Goal: Information Seeking & Learning: Learn about a topic

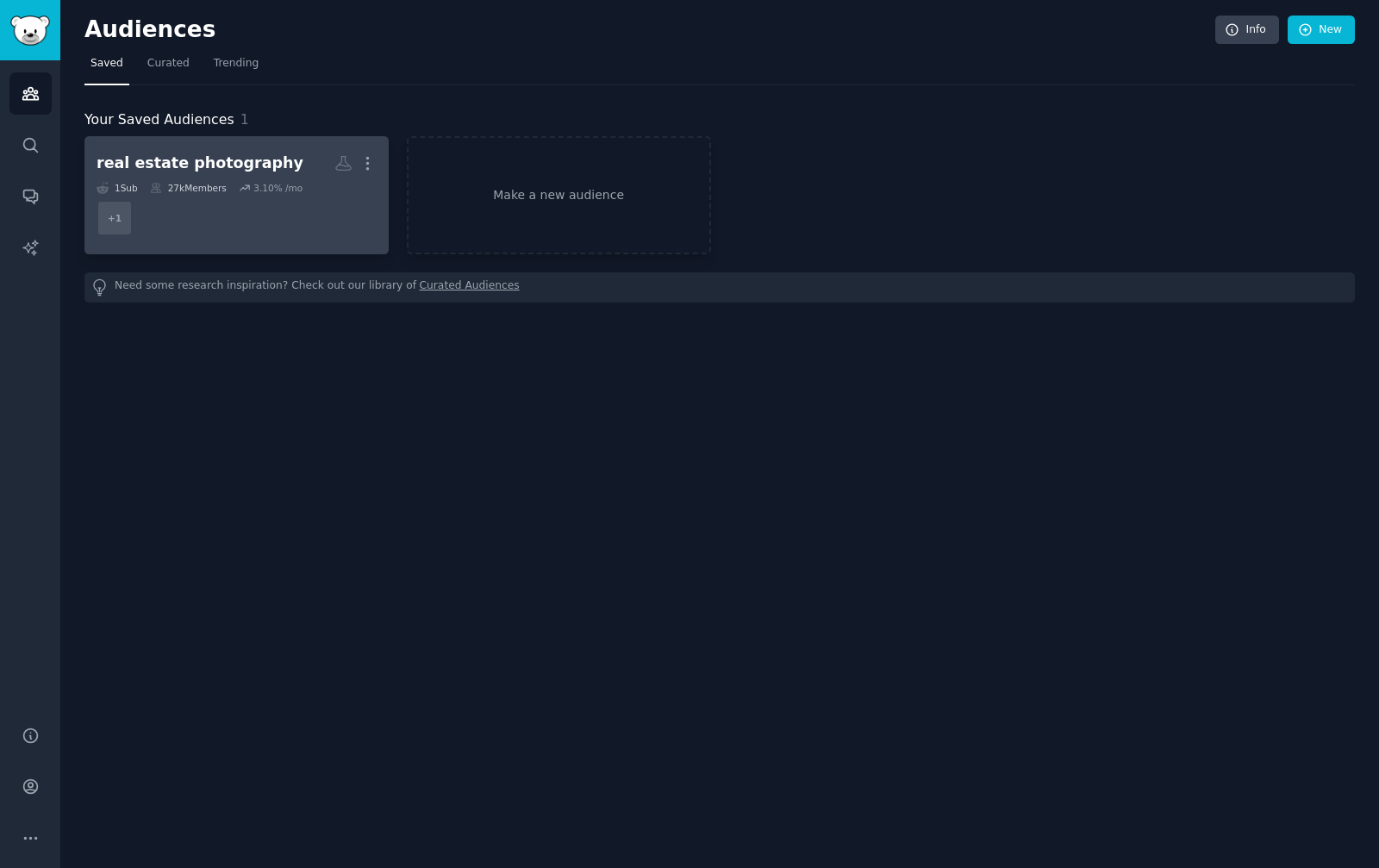
click at [209, 180] on div "real estate photography More 1 Sub 27k Members 3.10 % /mo + 1" at bounding box center [236, 195] width 280 height 94
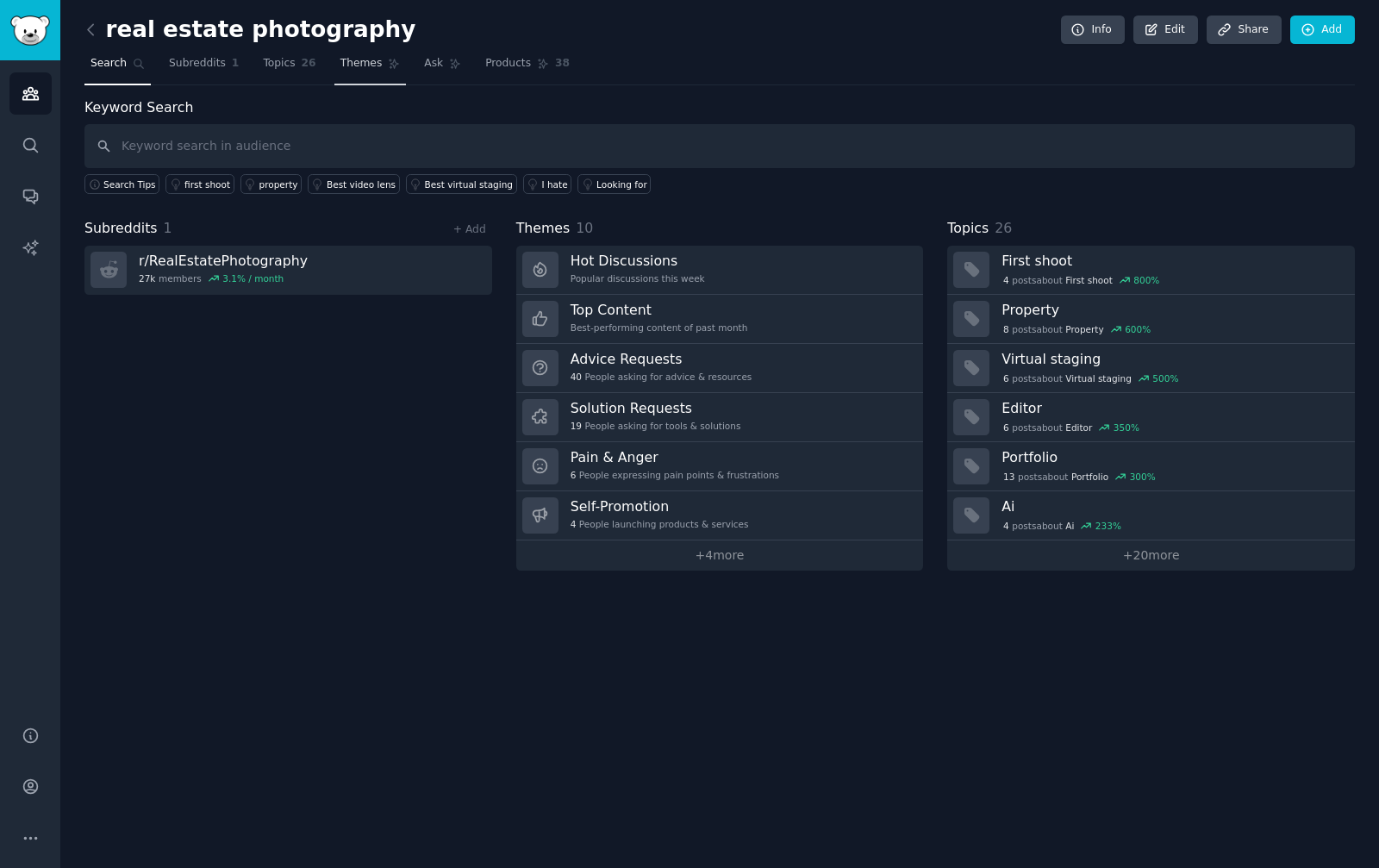
click at [367, 61] on span "Themes" at bounding box center [361, 64] width 42 height 16
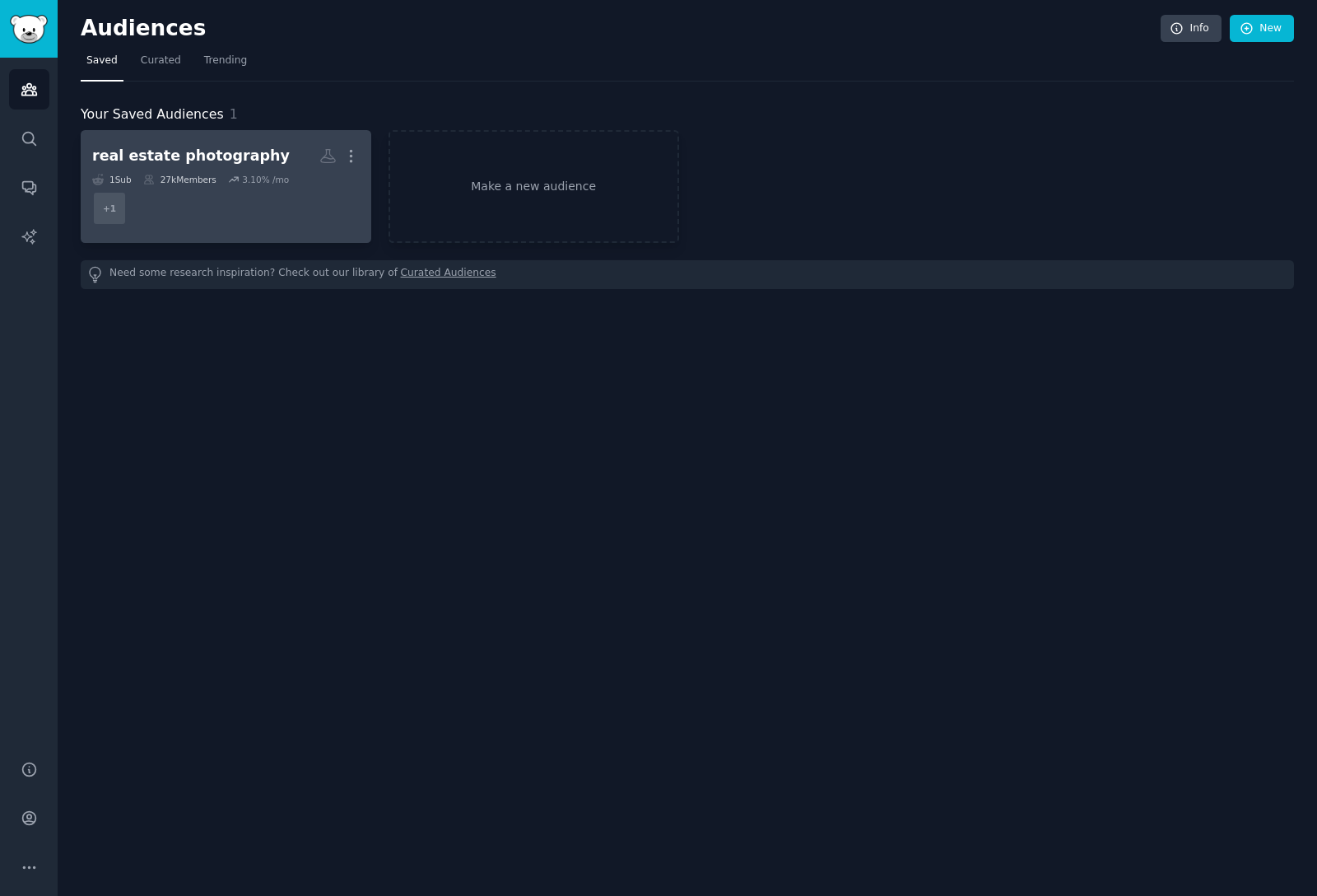
click at [307, 225] on dd "+ 1" at bounding box center [225, 207] width 267 height 46
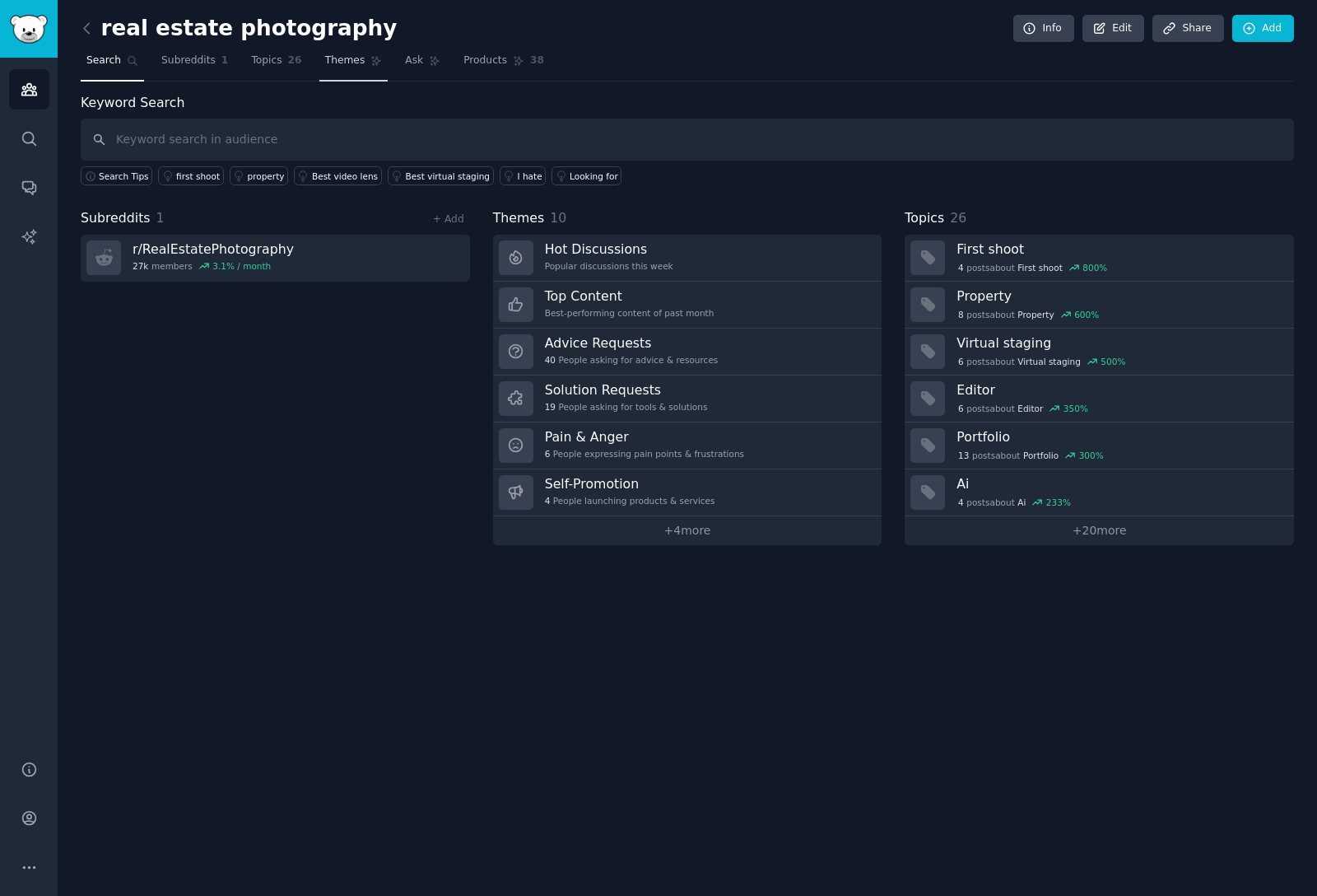
click at [352, 62] on span "Themes" at bounding box center [345, 61] width 40 height 15
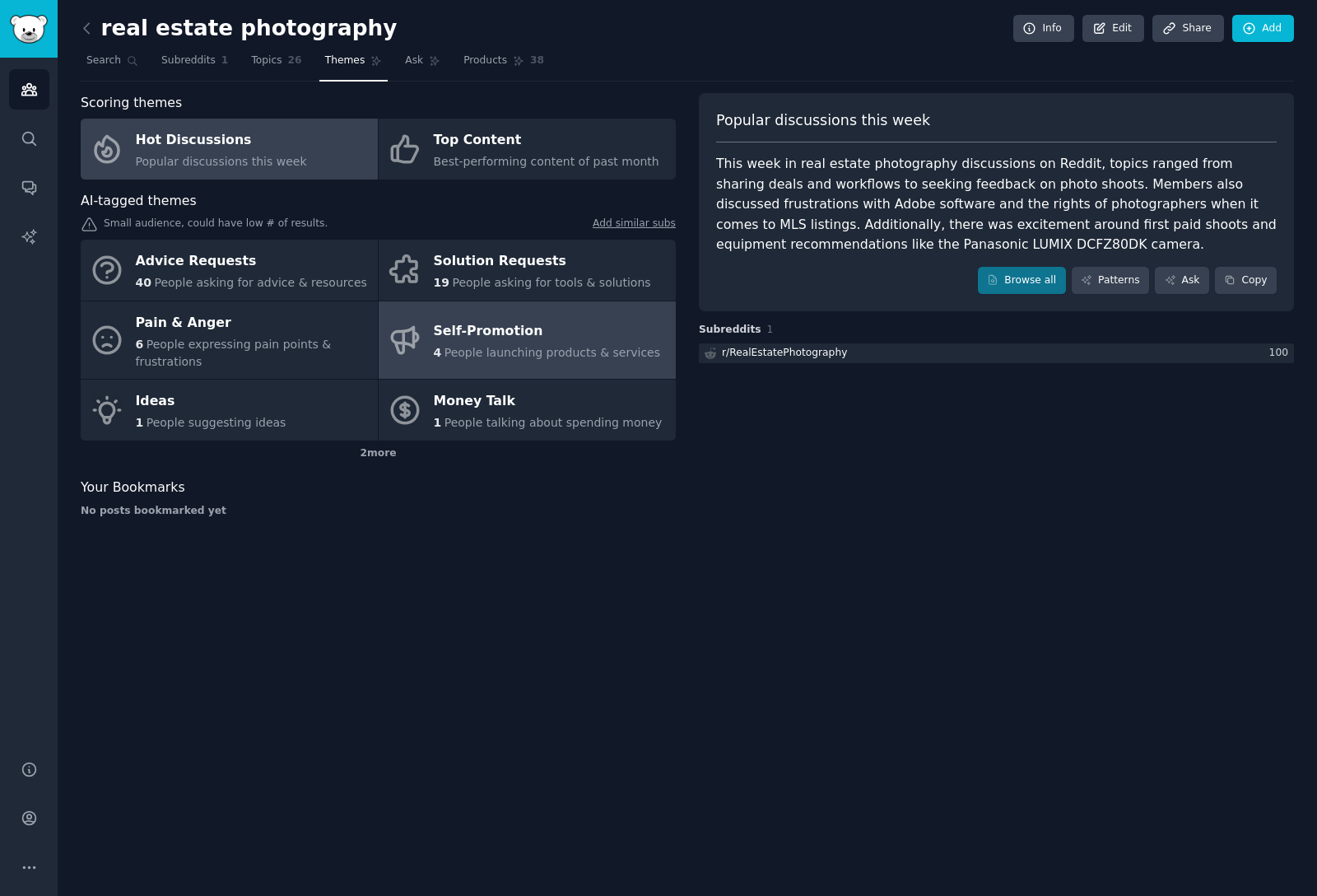
click at [470, 336] on div "Self-Promotion" at bounding box center [548, 332] width 227 height 26
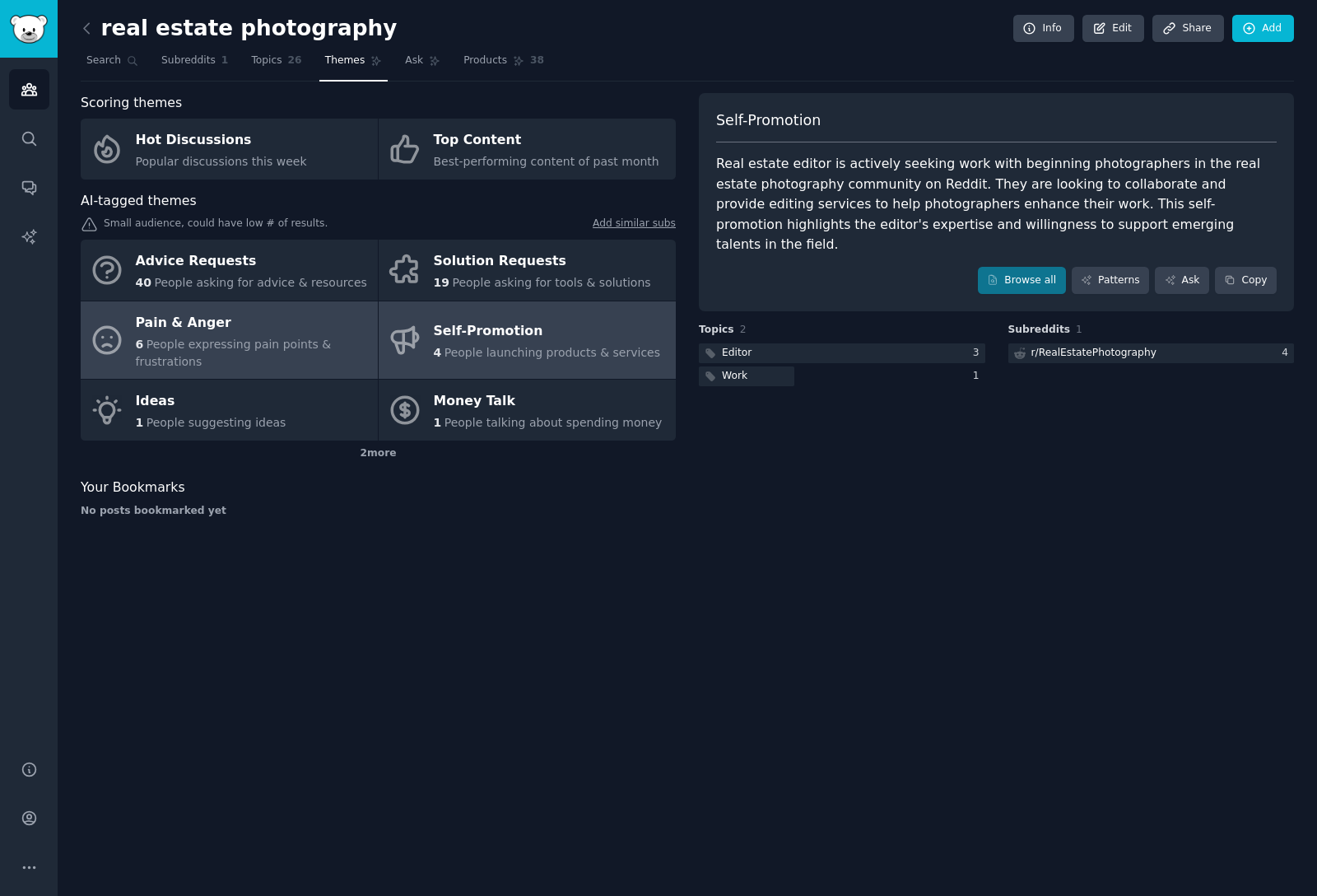
click at [255, 342] on span "People expressing pain points & frustrations" at bounding box center [234, 353] width 196 height 30
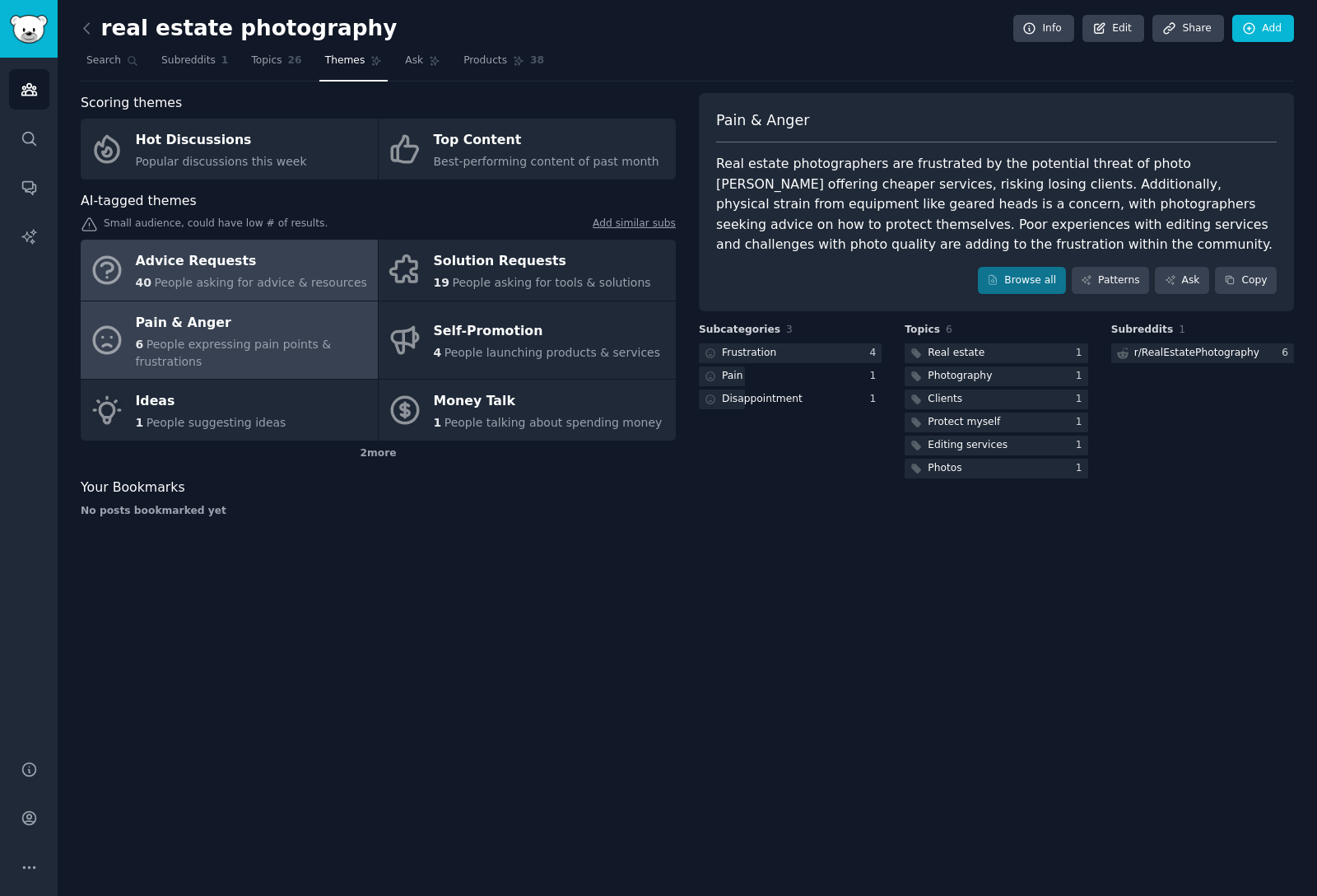
click at [297, 272] on div "Advice Requests" at bounding box center [251, 262] width 232 height 26
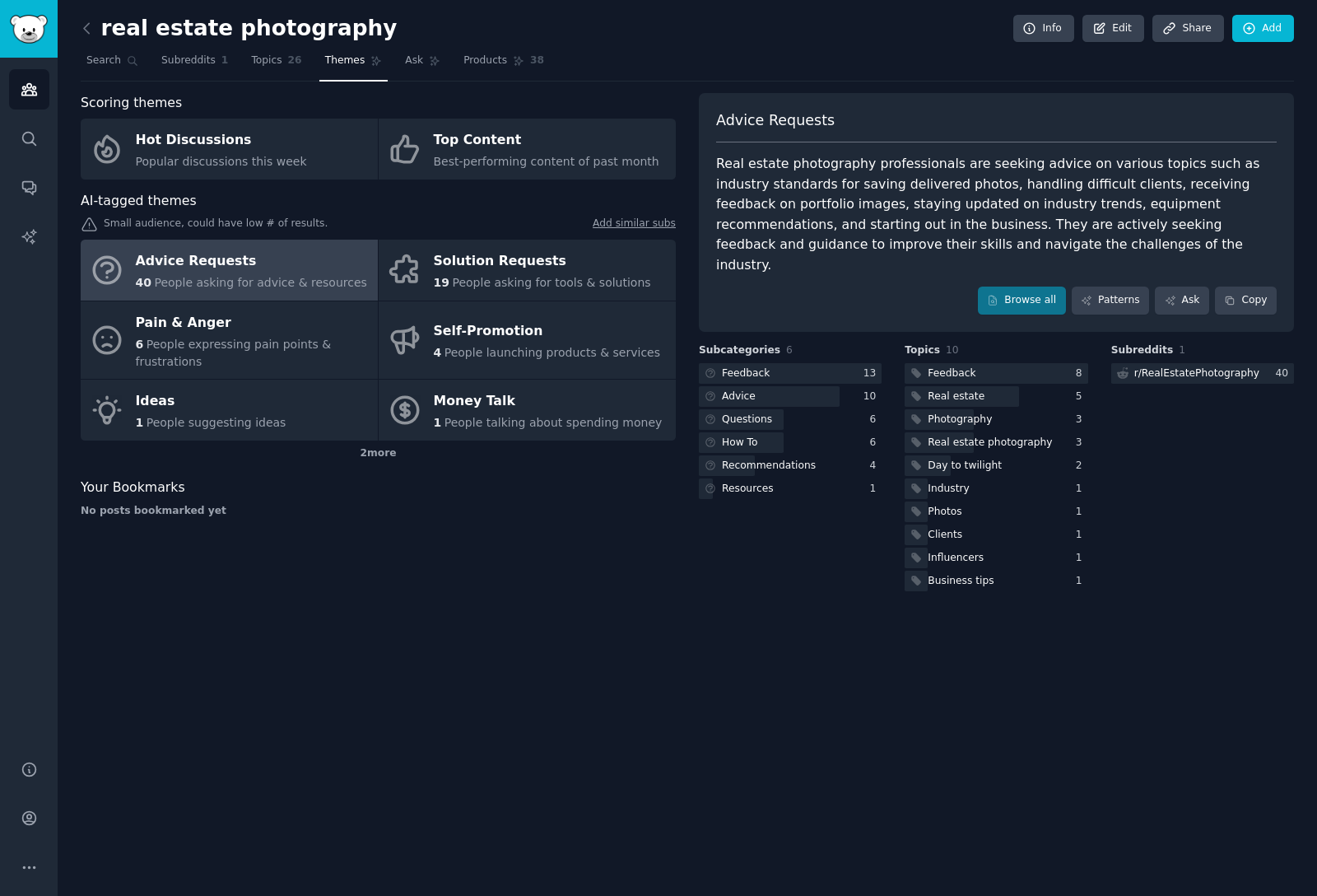
click at [89, 227] on icon at bounding box center [89, 224] width 14 height 12
